Goal: Task Accomplishment & Management: Use online tool/utility

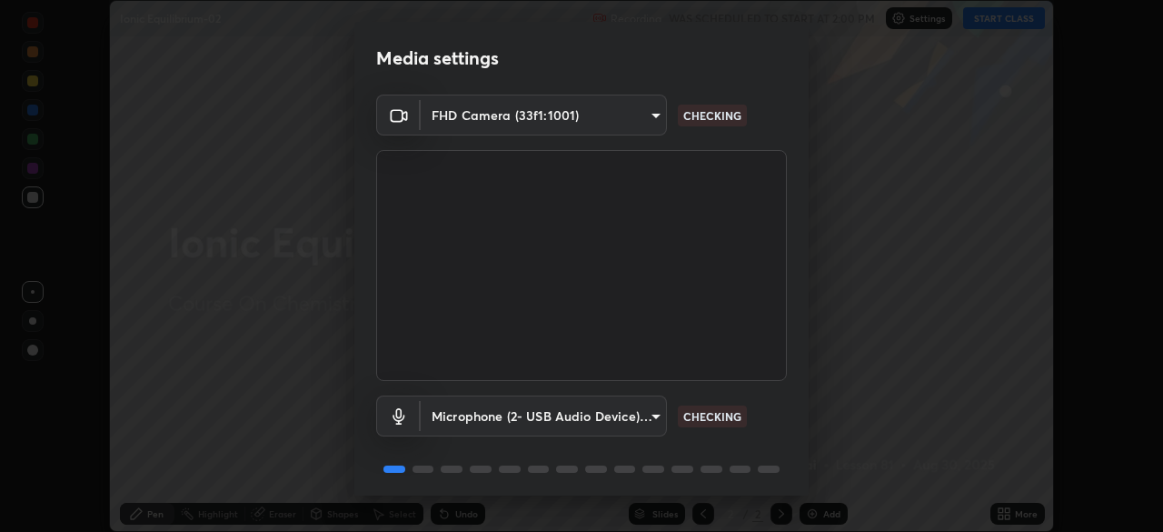
scroll to position [65, 0]
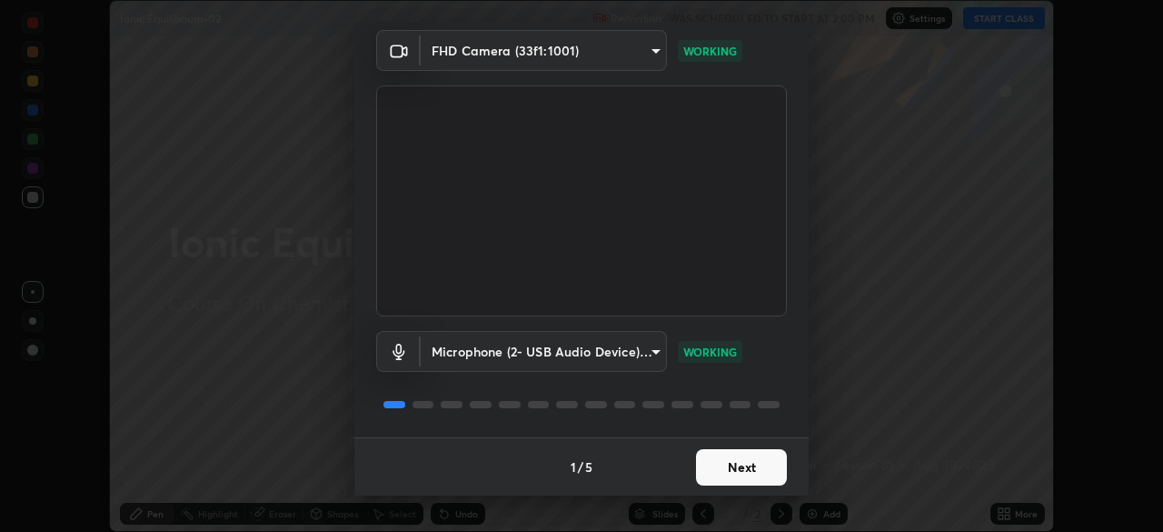
click at [731, 465] on button "Next" at bounding box center [741, 467] width 91 height 36
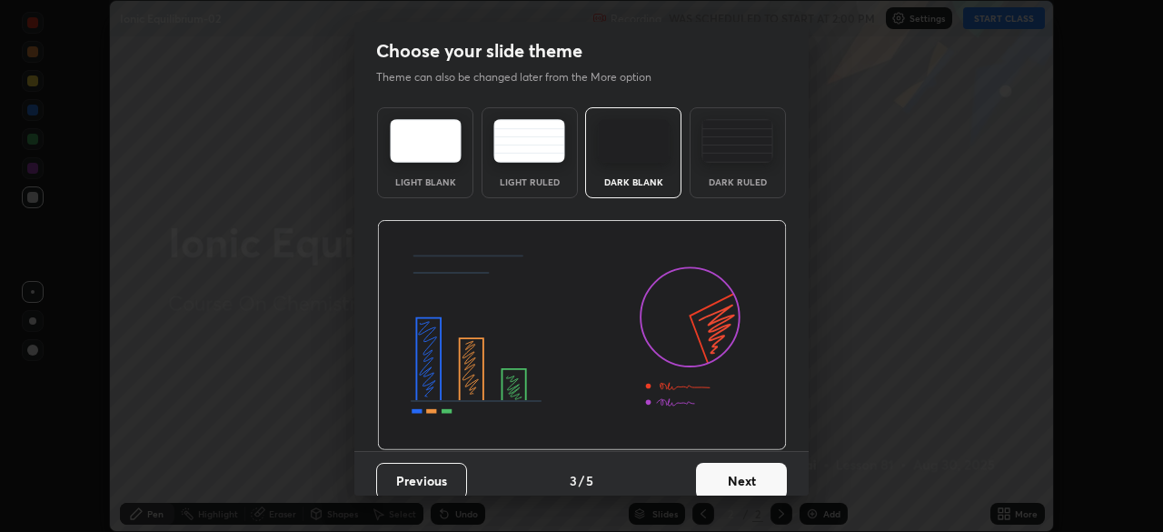
click at [731, 471] on button "Next" at bounding box center [741, 481] width 91 height 36
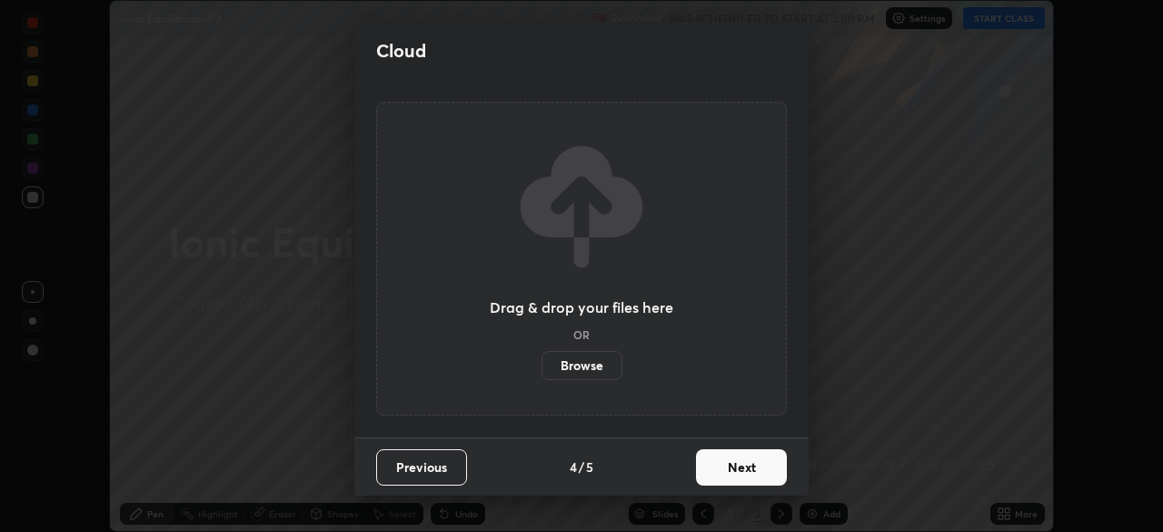
click at [734, 472] on button "Next" at bounding box center [741, 467] width 91 height 36
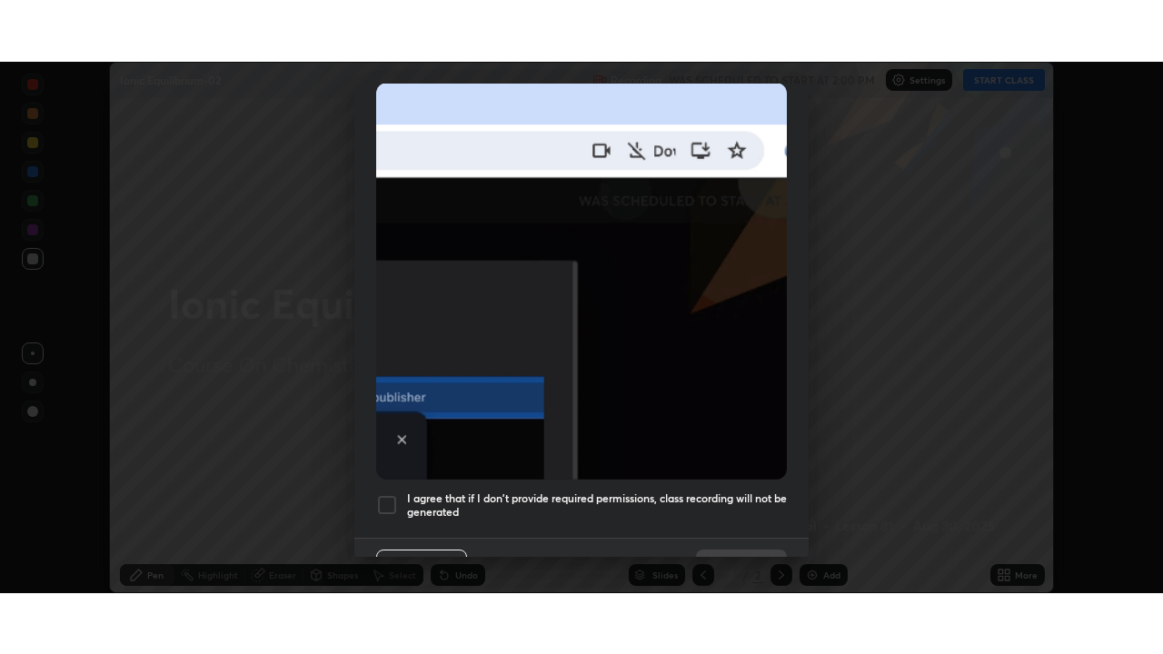
scroll to position [435, 0]
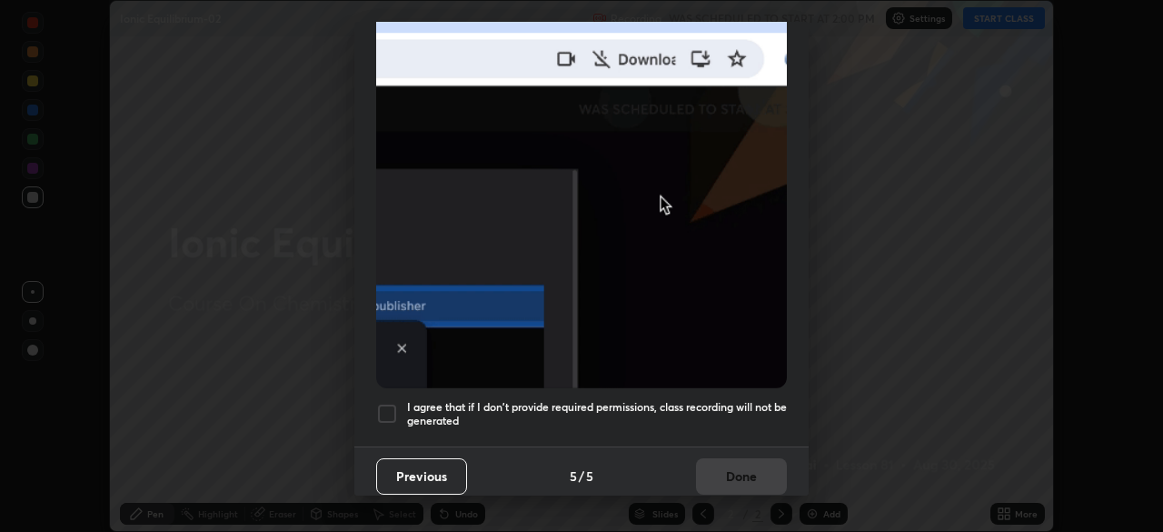
click at [392, 406] on div at bounding box center [387, 414] width 22 height 22
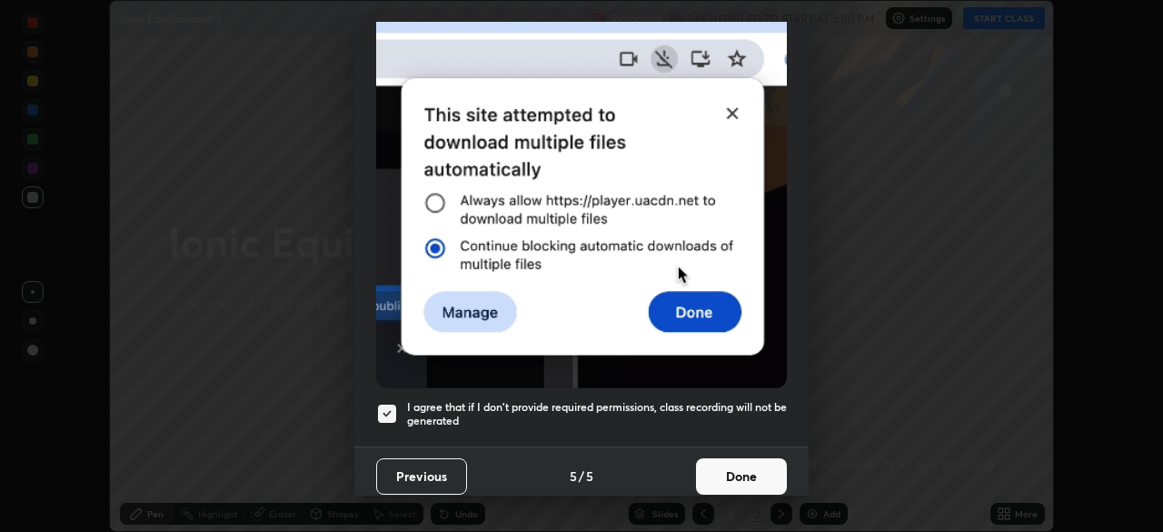
click at [745, 468] on button "Done" at bounding box center [741, 476] width 91 height 36
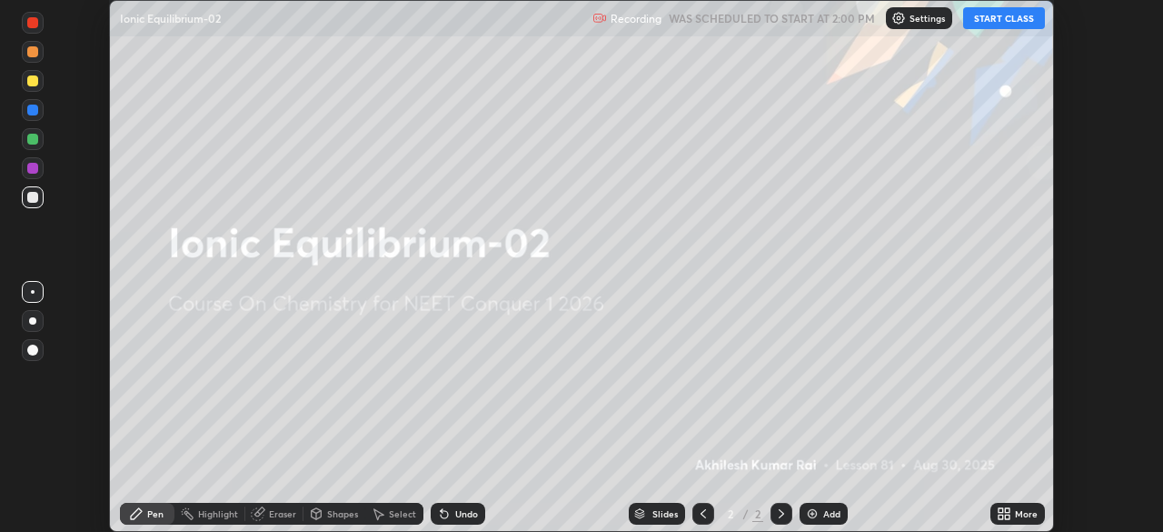
click at [1000, 23] on button "START CLASS" at bounding box center [1004, 18] width 82 height 22
click at [1016, 513] on div "More" at bounding box center [1026, 513] width 23 height 9
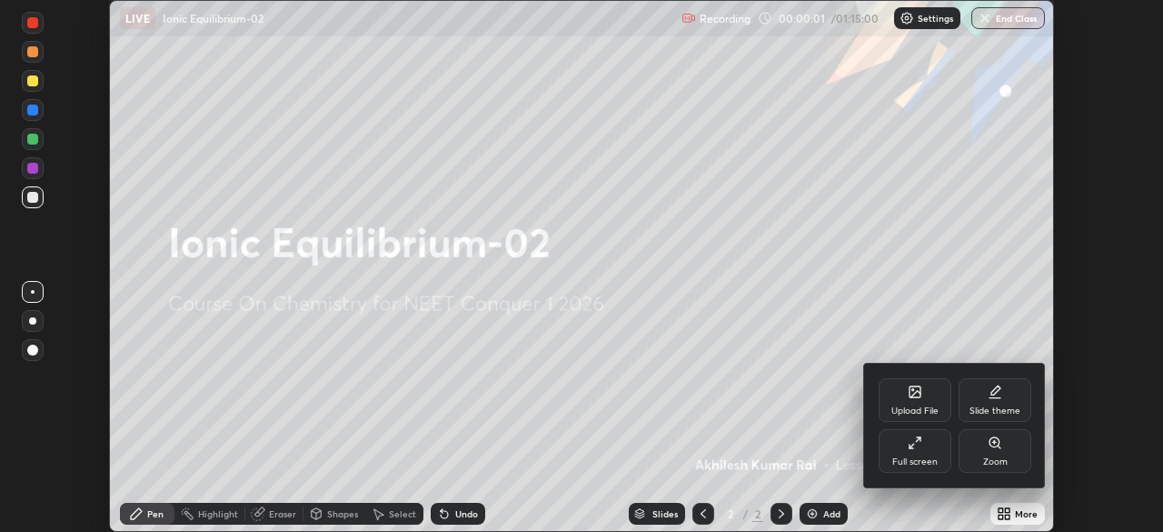
click at [922, 450] on div "Full screen" at bounding box center [915, 451] width 73 height 44
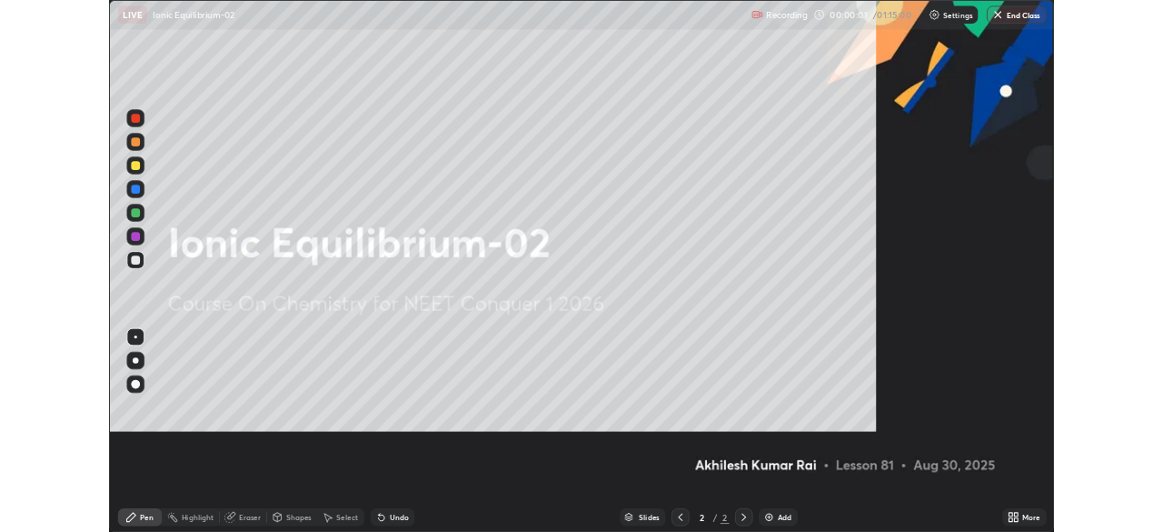
scroll to position [654, 1163]
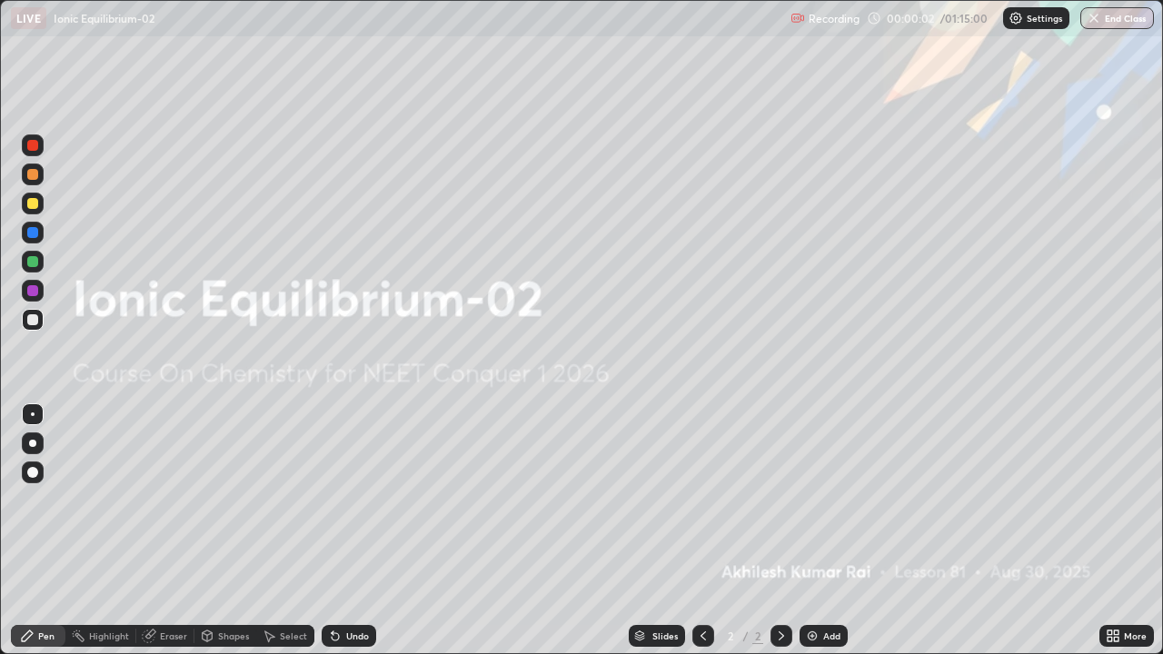
click at [817, 531] on div "Add" at bounding box center [824, 636] width 48 height 22
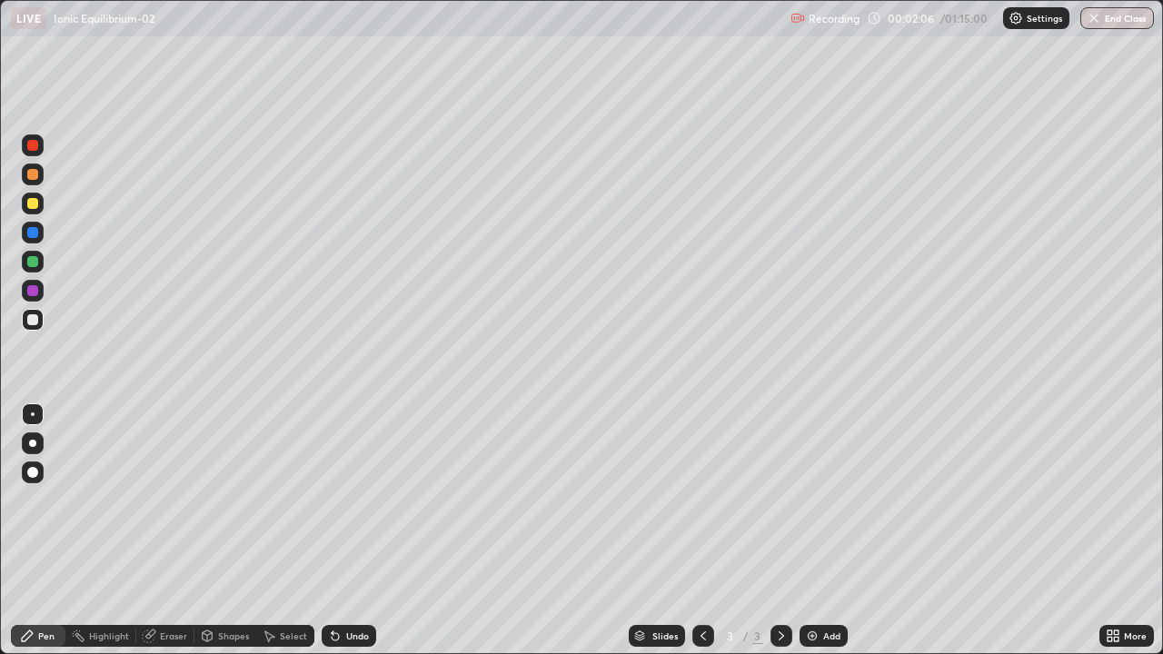
click at [165, 531] on div "Eraser" at bounding box center [173, 636] width 27 height 9
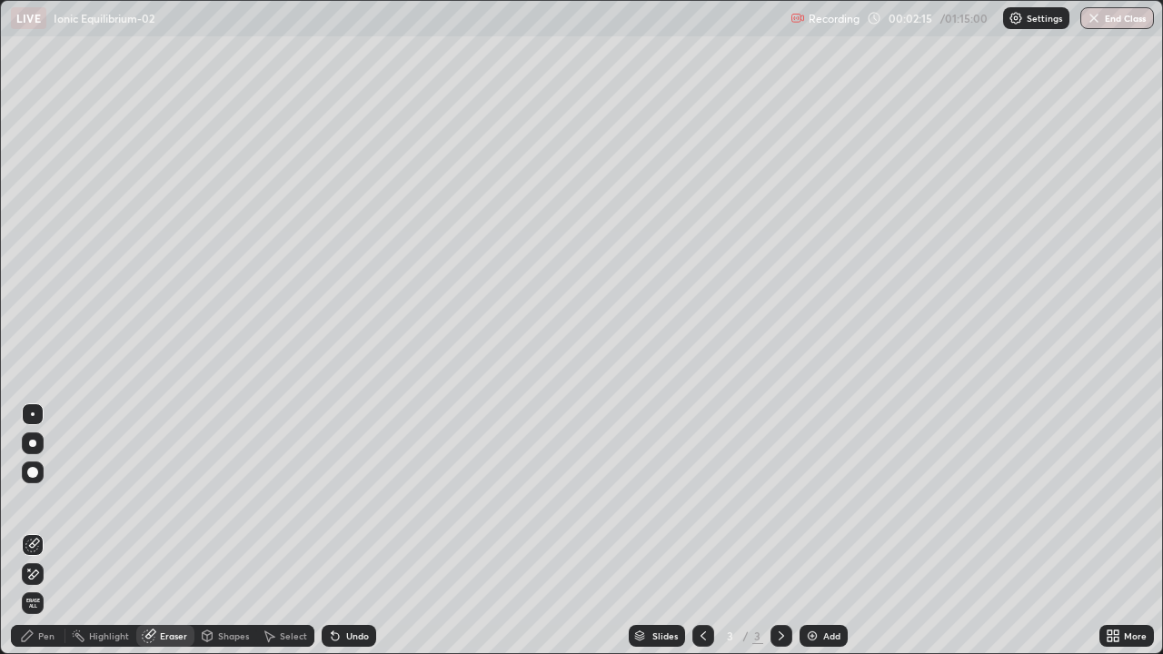
click at [45, 531] on div "Pen" at bounding box center [46, 636] width 16 height 9
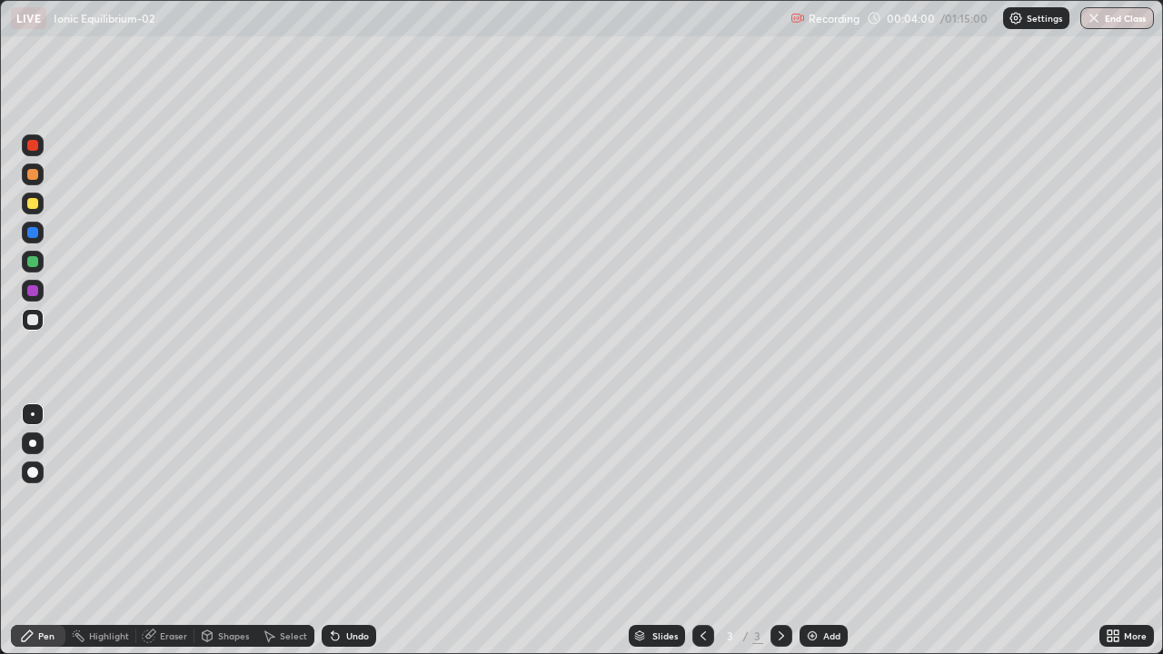
click at [181, 531] on div "Eraser" at bounding box center [173, 636] width 27 height 9
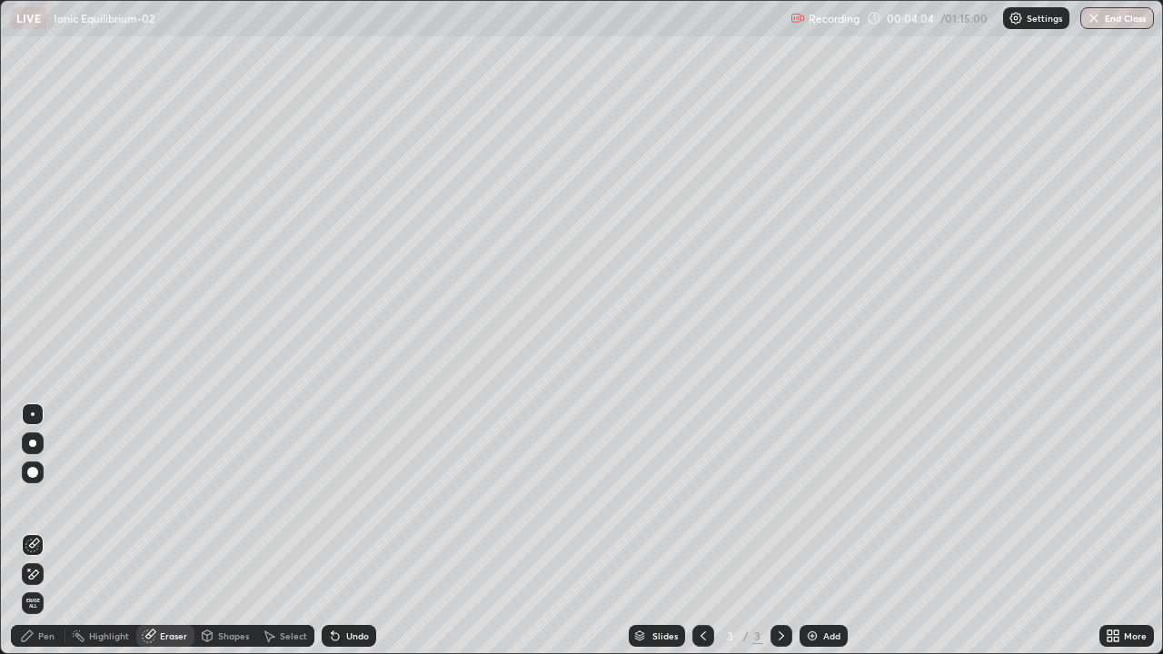
click at [49, 531] on div "Pen" at bounding box center [38, 636] width 55 height 22
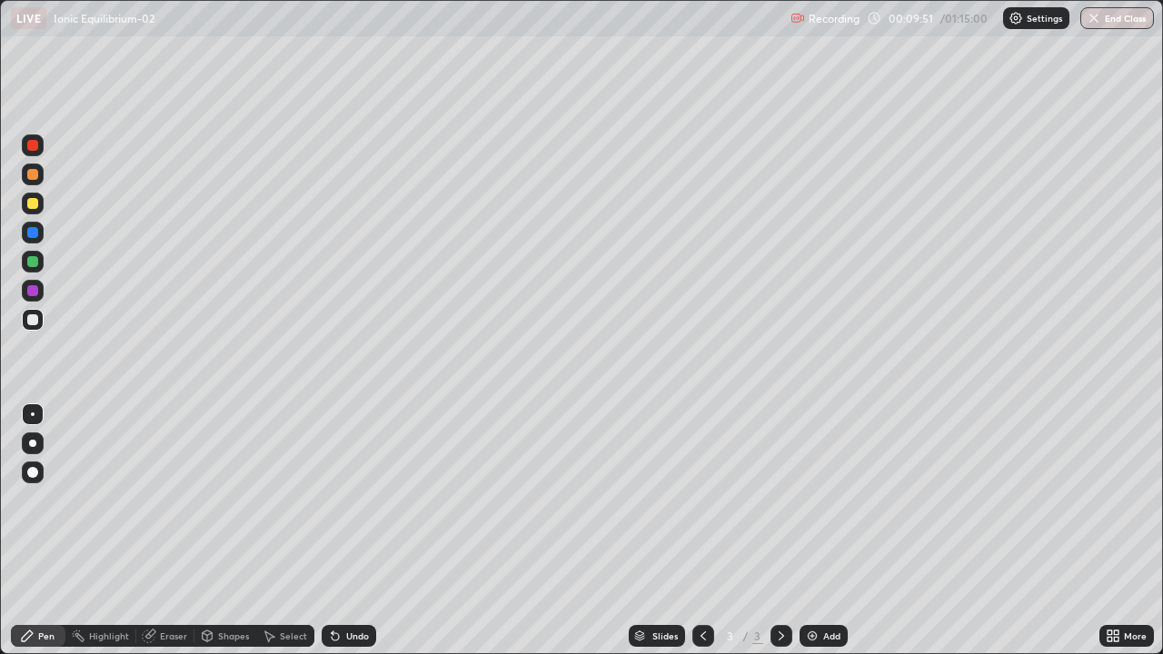
click at [833, 531] on div "Add" at bounding box center [824, 636] width 48 height 22
click at [35, 204] on div at bounding box center [32, 203] width 11 height 11
click at [835, 531] on div "Add" at bounding box center [831, 636] width 17 height 9
click at [33, 321] on div at bounding box center [32, 319] width 11 height 11
click at [833, 531] on div "Add" at bounding box center [831, 636] width 17 height 9
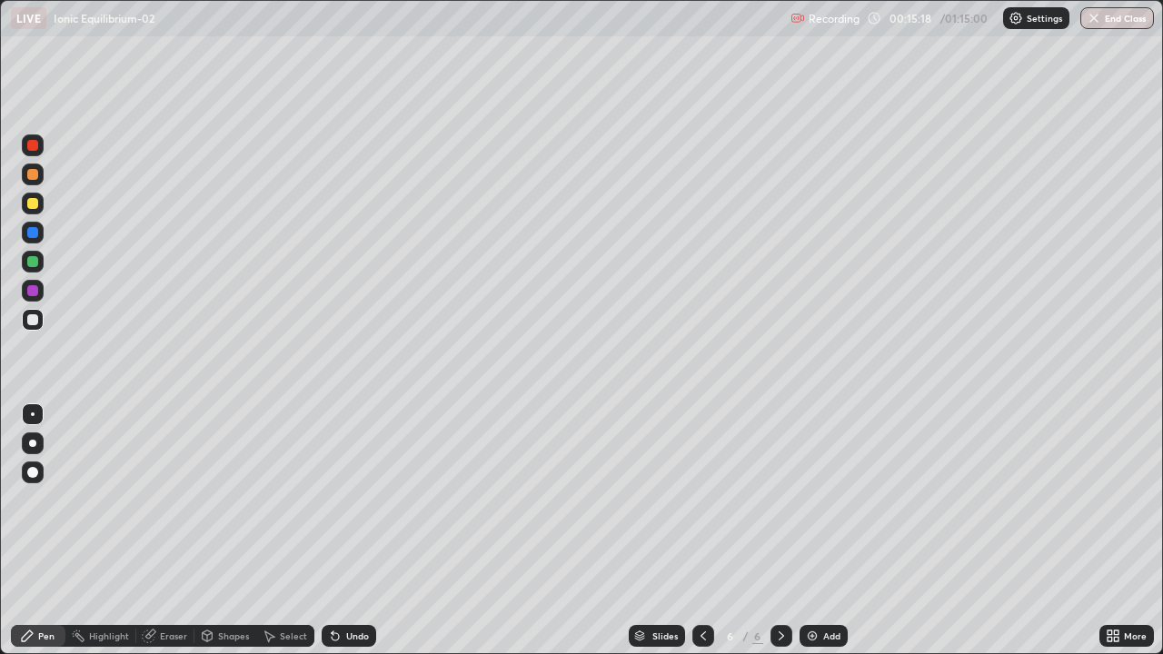
click at [36, 323] on div at bounding box center [32, 319] width 11 height 11
click at [35, 203] on div at bounding box center [32, 203] width 11 height 11
click at [170, 531] on div "Eraser" at bounding box center [173, 636] width 27 height 9
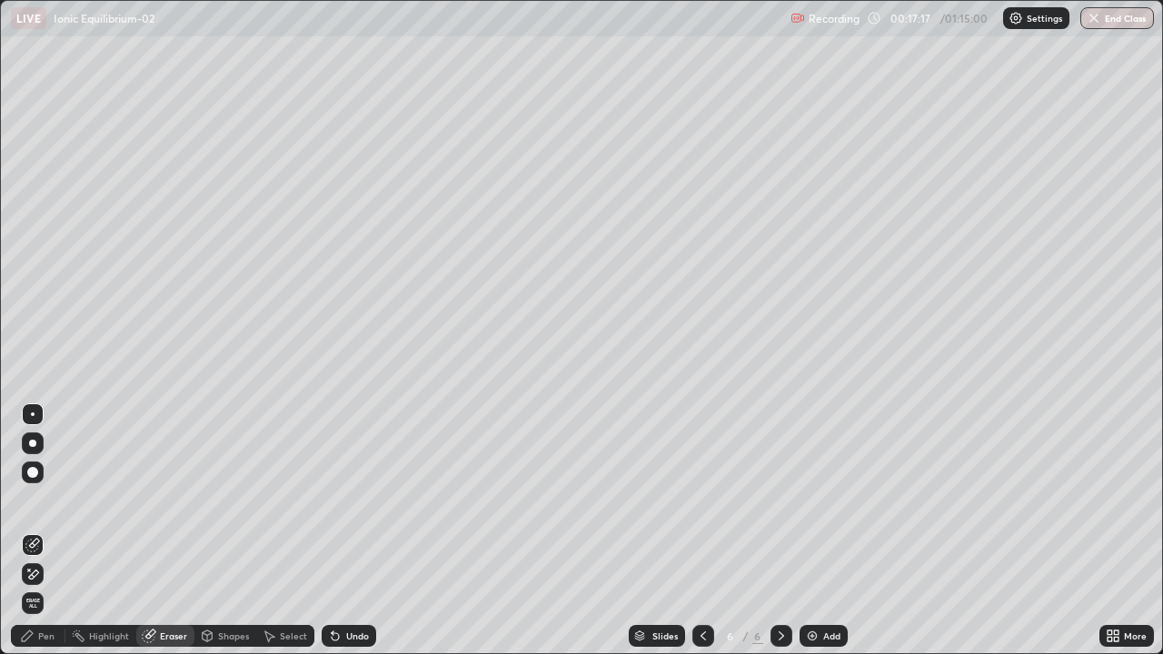
click at [45, 531] on div "Pen" at bounding box center [46, 636] width 16 height 9
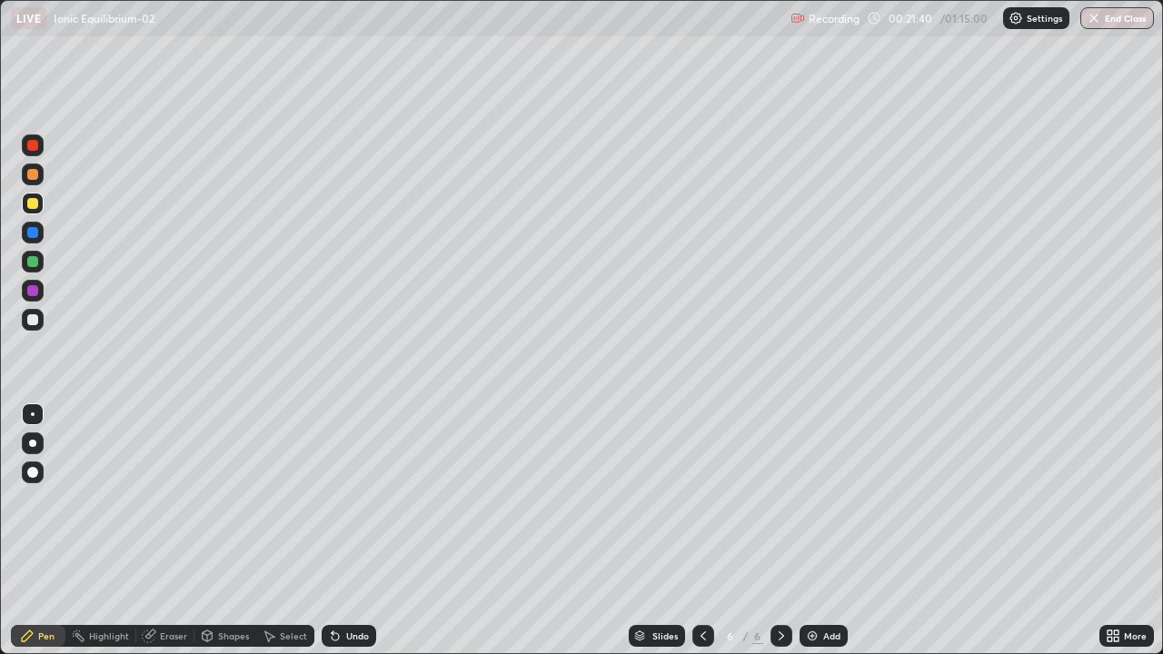
click at [825, 531] on div "Add" at bounding box center [831, 636] width 17 height 9
click at [37, 211] on div at bounding box center [33, 204] width 22 height 22
click at [830, 531] on div "Add" at bounding box center [831, 636] width 17 height 9
click at [34, 204] on div at bounding box center [32, 203] width 11 height 11
click at [39, 323] on div at bounding box center [33, 320] width 22 height 22
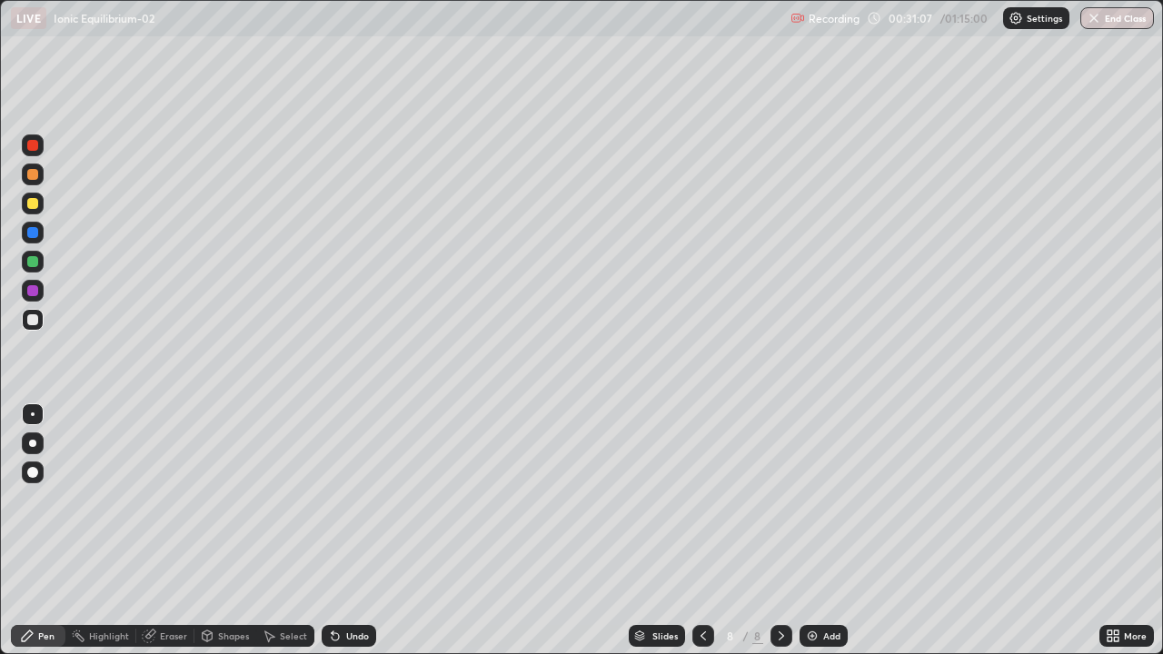
click at [34, 204] on div at bounding box center [32, 203] width 11 height 11
click at [830, 531] on div "Add" at bounding box center [831, 636] width 17 height 9
click at [168, 531] on div "Eraser" at bounding box center [173, 636] width 27 height 9
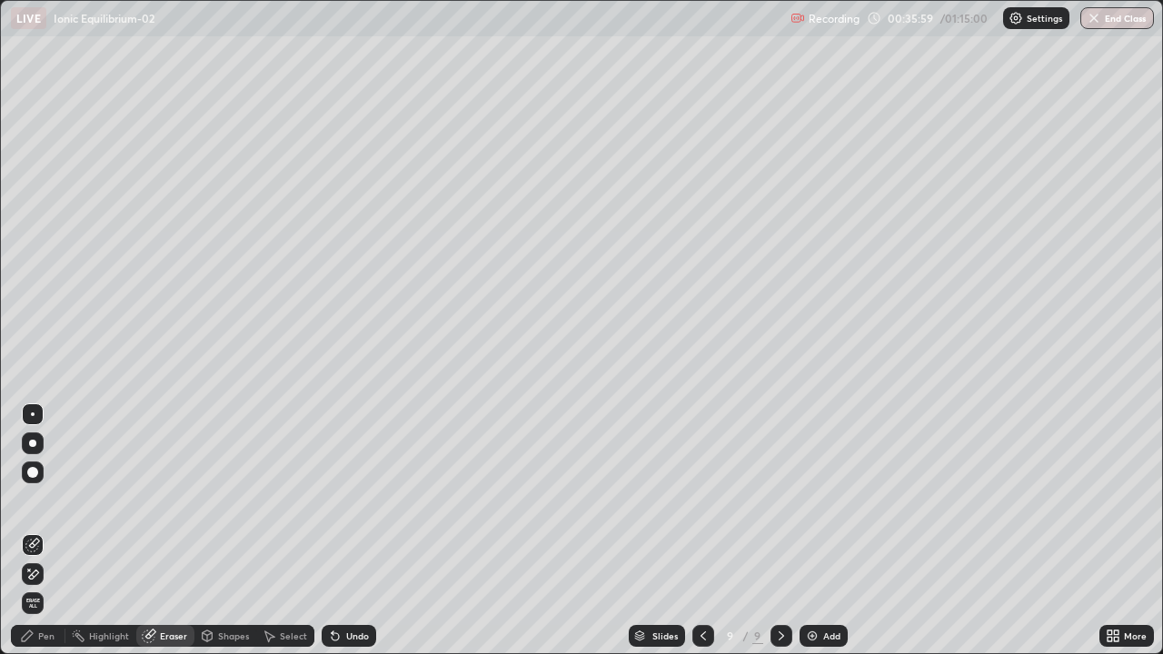
click at [27, 531] on icon at bounding box center [27, 636] width 11 height 11
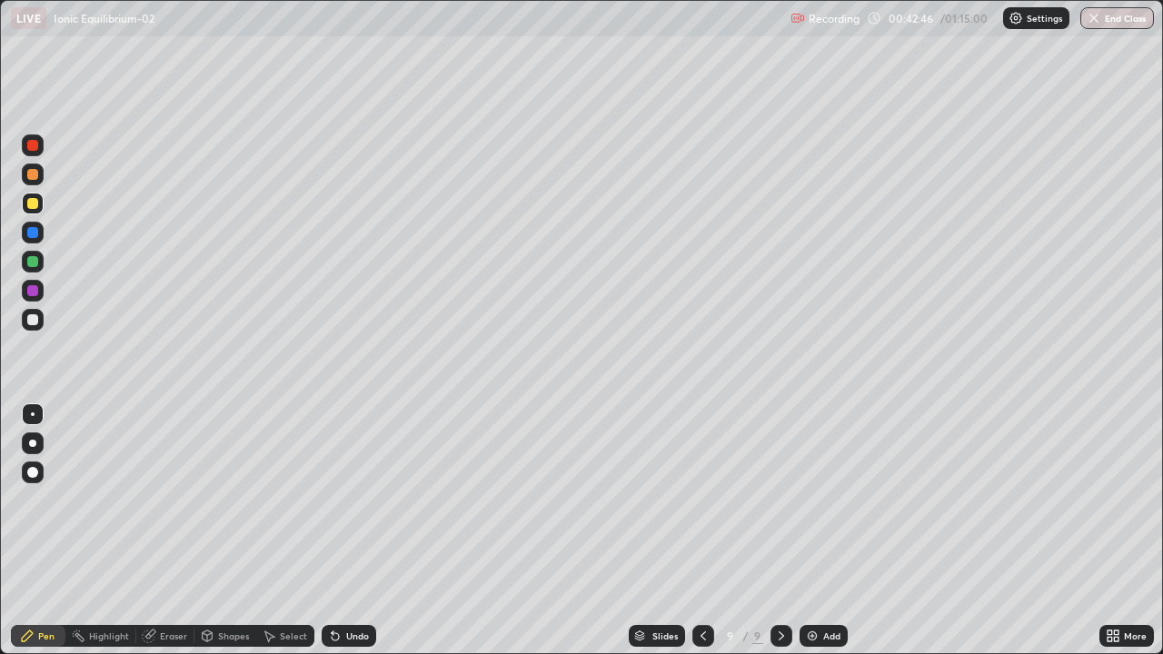
click at [832, 531] on div "Add" at bounding box center [831, 636] width 17 height 9
click at [827, 531] on div "Add" at bounding box center [831, 636] width 17 height 9
click at [35, 321] on div at bounding box center [32, 319] width 11 height 11
click at [172, 531] on div "Eraser" at bounding box center [173, 636] width 27 height 9
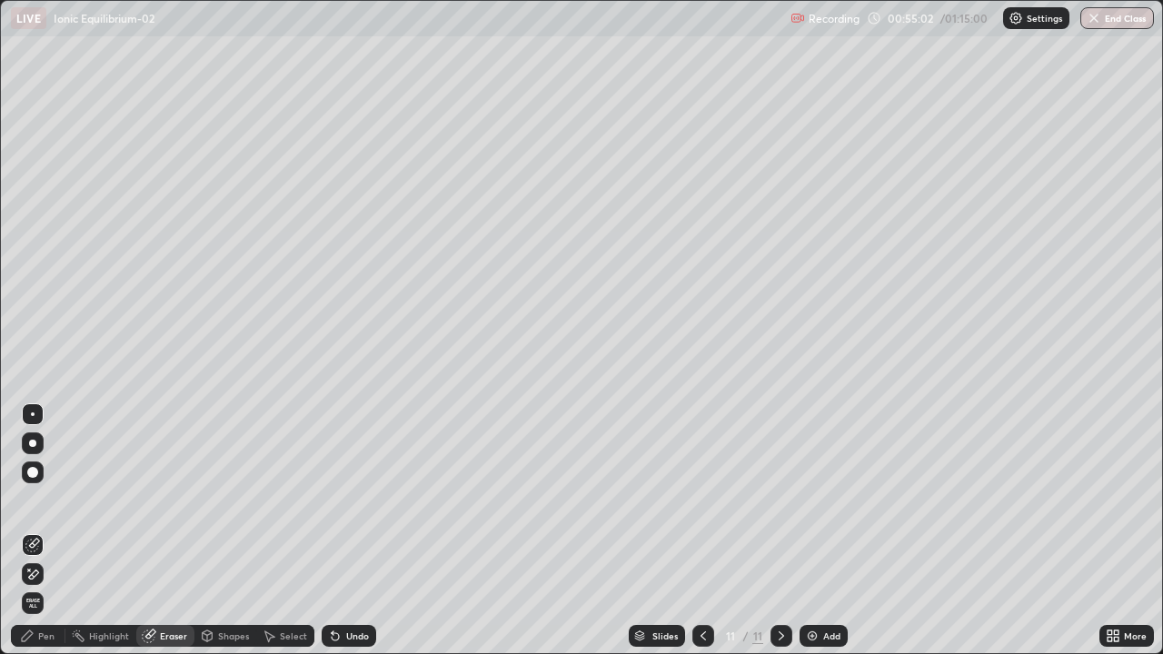
click at [40, 531] on div "Pen" at bounding box center [46, 636] width 16 height 9
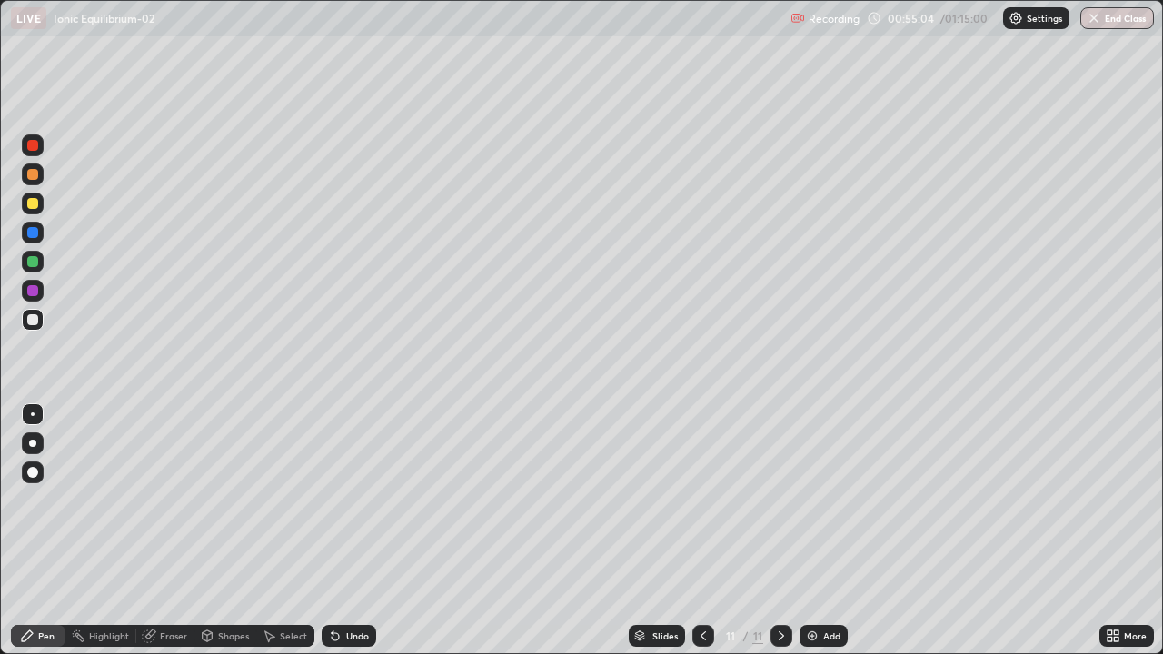
click at [35, 205] on div at bounding box center [32, 203] width 11 height 11
click at [830, 531] on div "Add" at bounding box center [831, 636] width 17 height 9
click at [33, 319] on div at bounding box center [32, 319] width 11 height 11
click at [823, 531] on div "Add" at bounding box center [831, 636] width 17 height 9
click at [40, 202] on div at bounding box center [33, 204] width 22 height 22
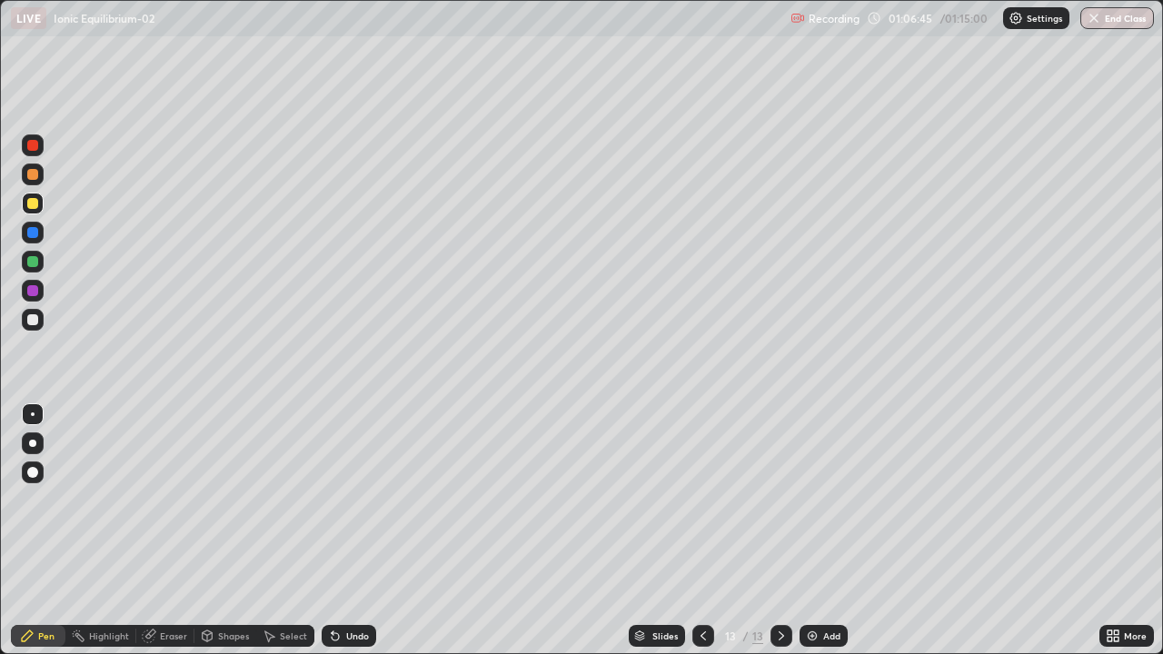
click at [30, 318] on div at bounding box center [32, 319] width 11 height 11
click at [829, 531] on div "Add" at bounding box center [831, 636] width 17 height 9
click at [43, 202] on div at bounding box center [33, 204] width 22 height 22
click at [876, 17] on icon at bounding box center [876, 18] width 15 height 15
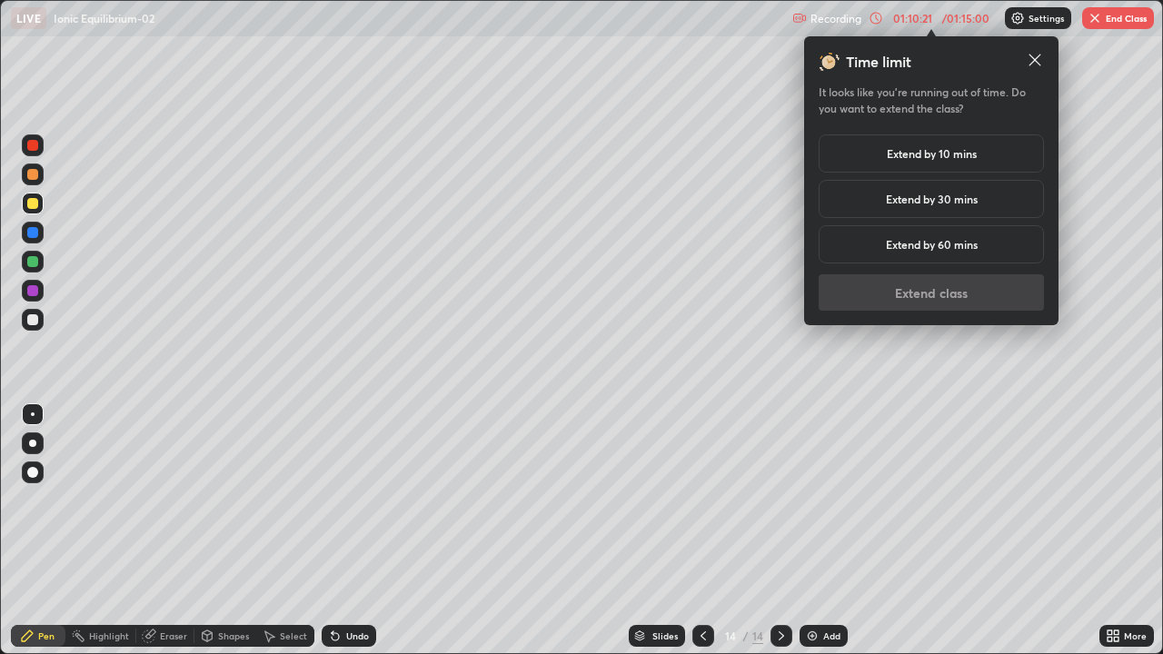
click at [967, 155] on h5 "Extend by 10 mins" at bounding box center [932, 153] width 90 height 16
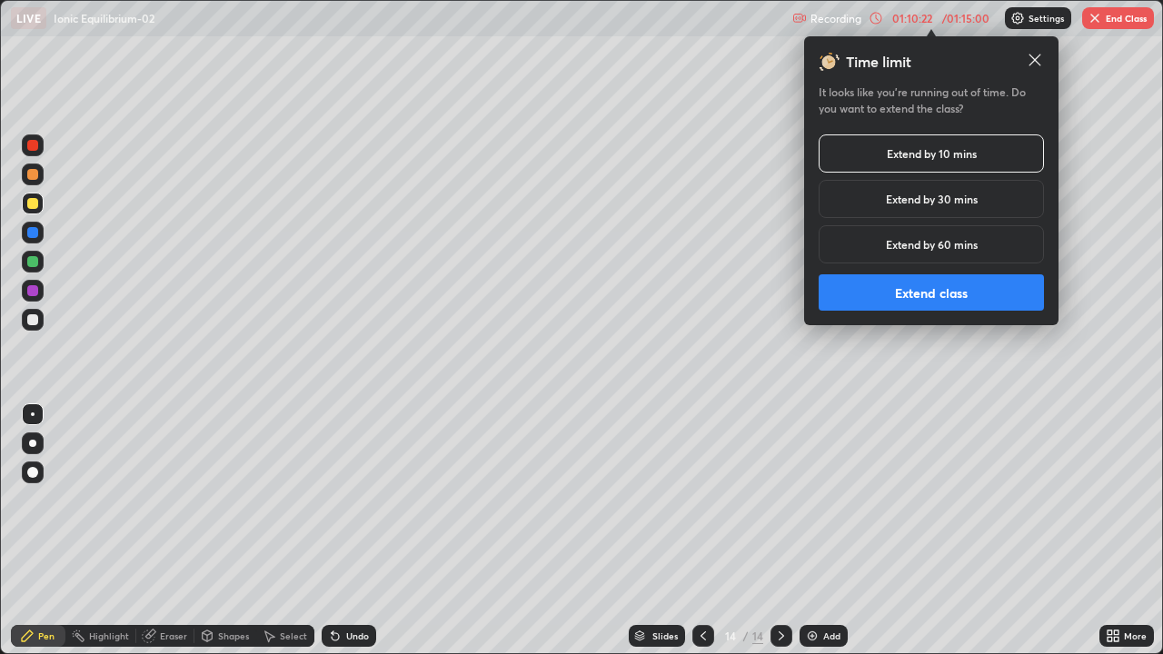
click at [956, 296] on button "Extend class" at bounding box center [931, 292] width 225 height 36
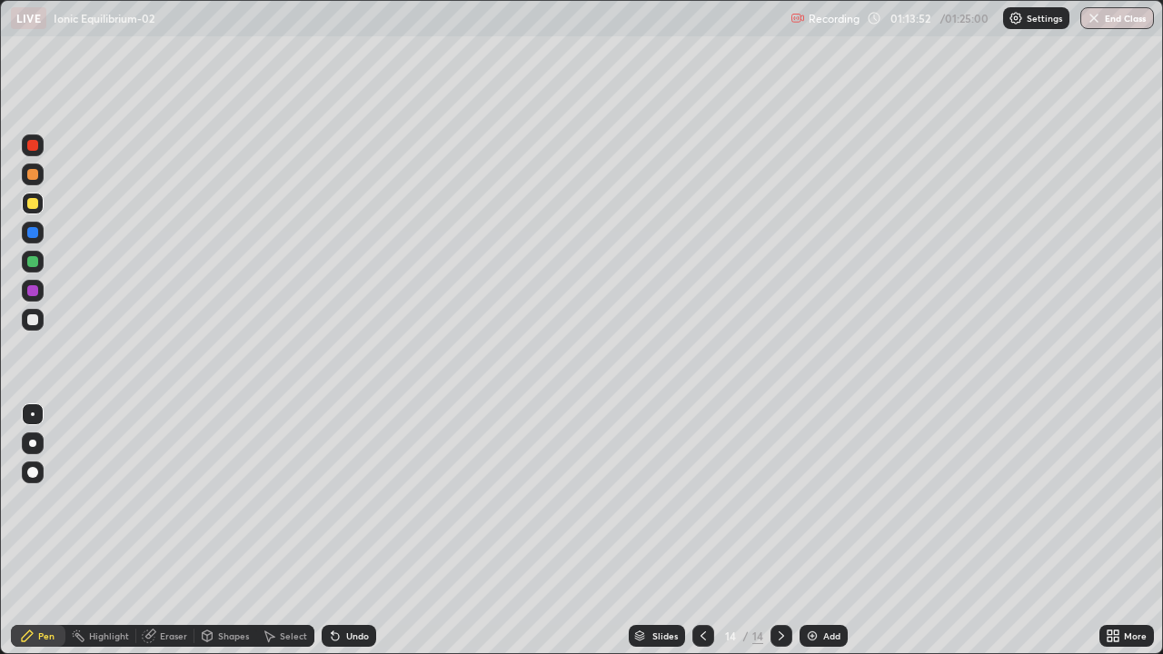
click at [835, 531] on div "Add" at bounding box center [831, 636] width 17 height 9
click at [36, 324] on div at bounding box center [32, 319] width 11 height 11
click at [39, 204] on div at bounding box center [33, 204] width 22 height 22
click at [882, 22] on icon at bounding box center [876, 18] width 15 height 15
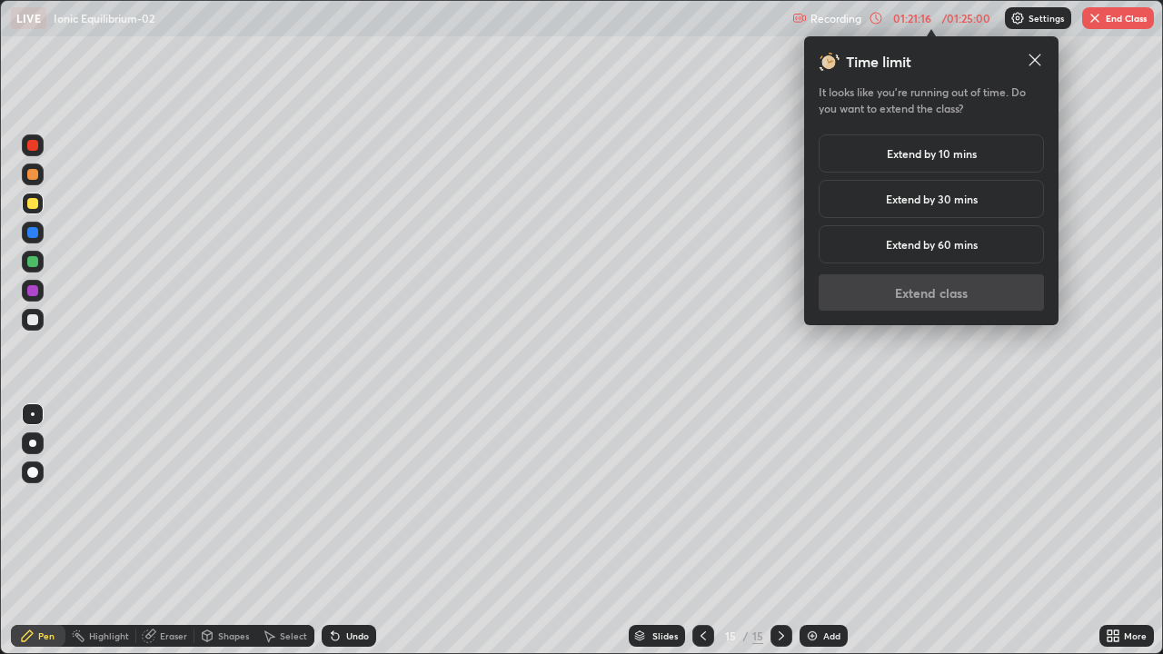
click at [998, 160] on div "Extend by 10 mins" at bounding box center [931, 153] width 225 height 38
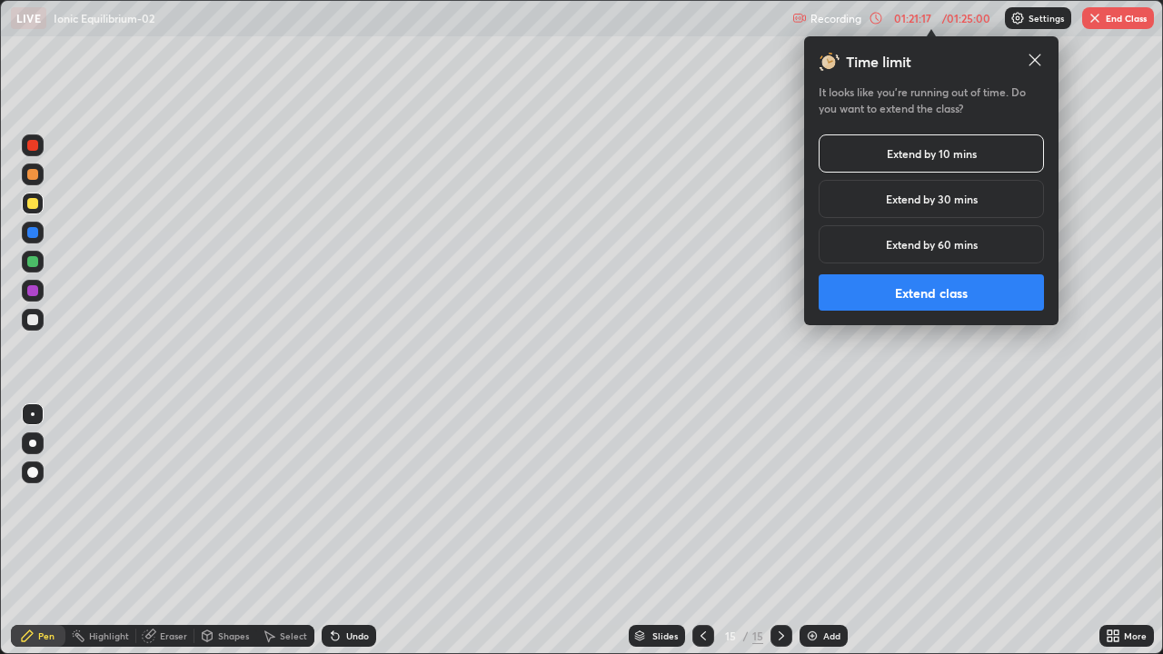
click at [971, 288] on button "Extend class" at bounding box center [931, 292] width 225 height 36
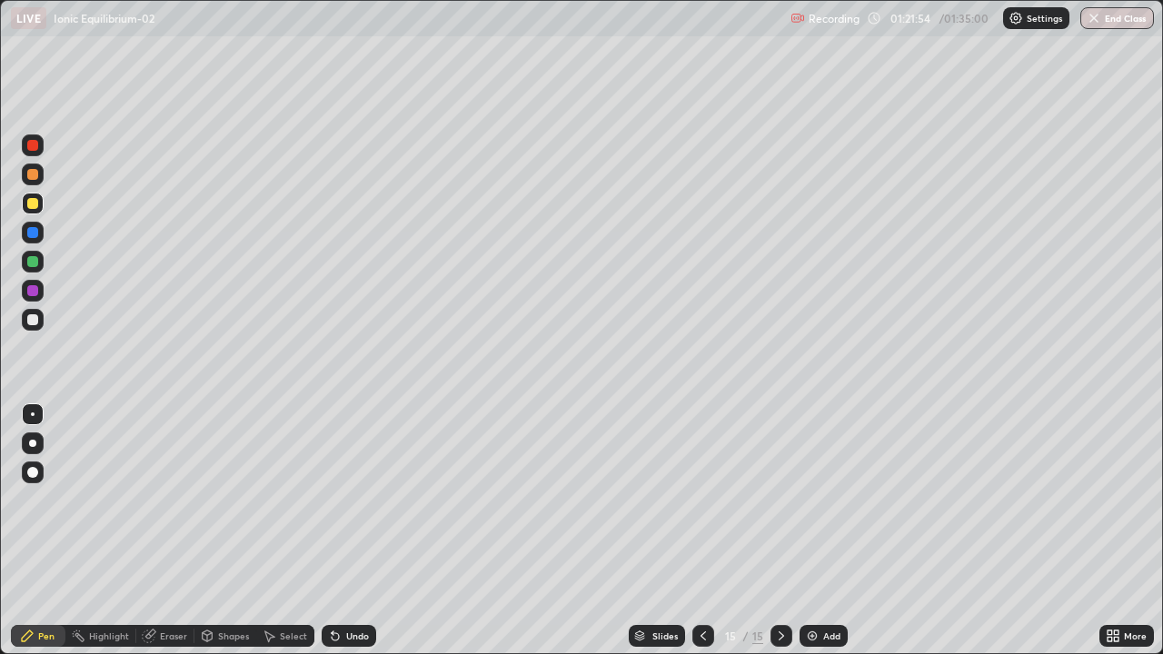
click at [830, 531] on div "Add" at bounding box center [824, 636] width 48 height 22
click at [1128, 22] on button "End Class" at bounding box center [1117, 18] width 74 height 22
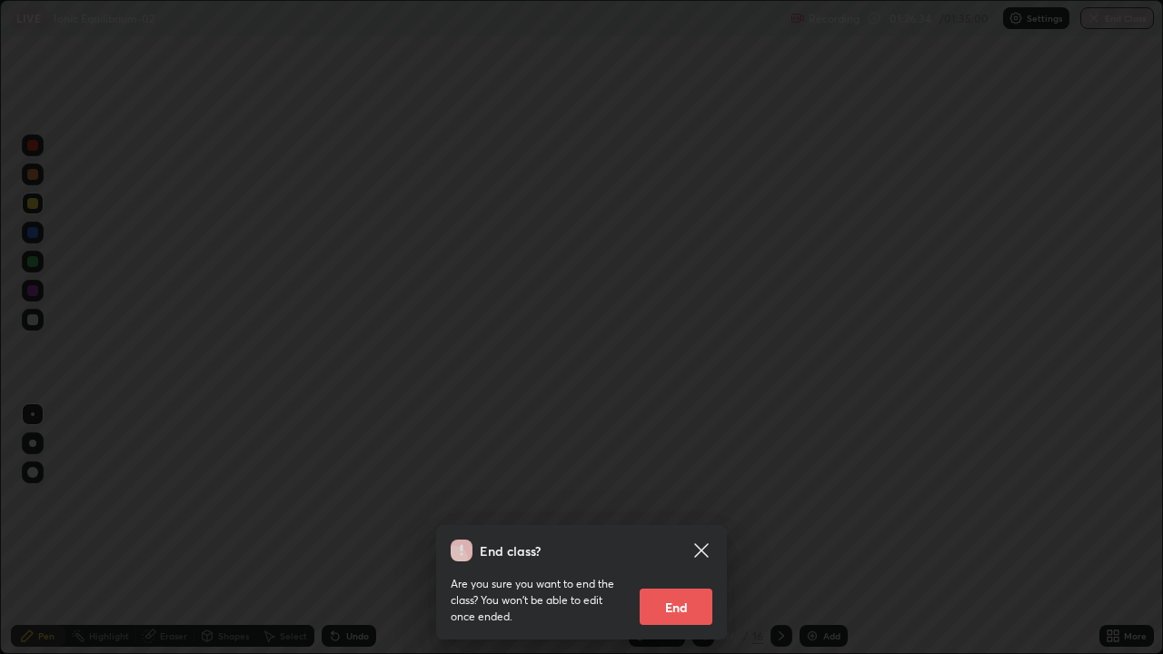
click at [689, 531] on button "End" at bounding box center [676, 607] width 73 height 36
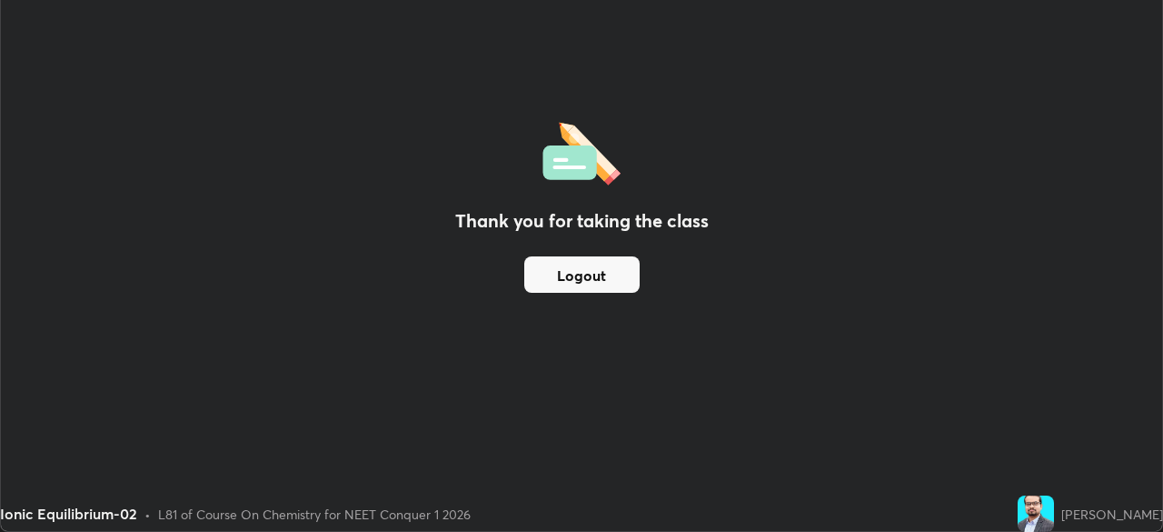
scroll to position [90340, 89708]
